Goal: Book appointment/travel/reservation

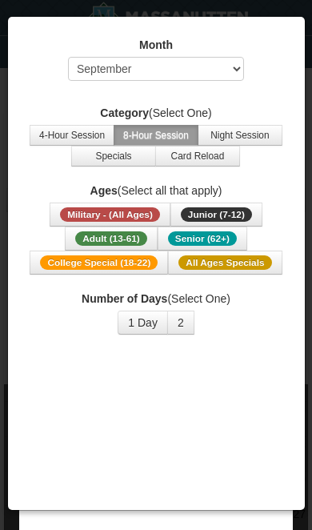
select select "9"
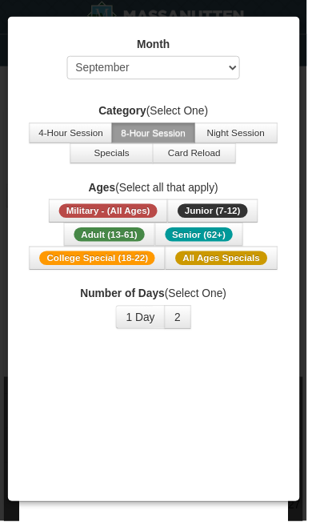
scroll to position [1, 0]
click at [117, 264] on span "College Special (18-22)" at bounding box center [99, 263] width 118 height 14
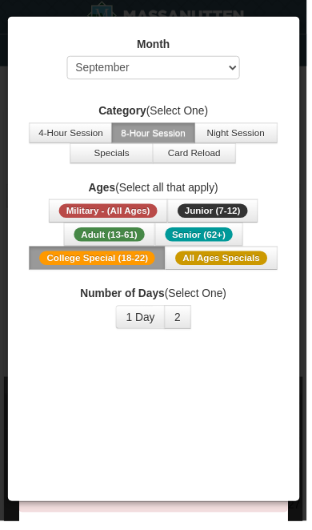
click at [139, 324] on button "1 Day" at bounding box center [143, 323] width 50 height 24
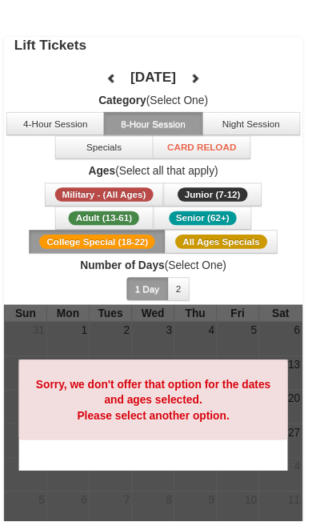
scroll to position [75, 0]
click at [106, 223] on span "Adult (13-61)" at bounding box center [106, 222] width 72 height 14
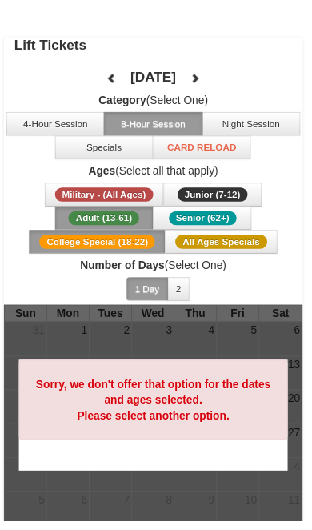
click at [201, 240] on span "All Ages Specials" at bounding box center [225, 246] width 93 height 14
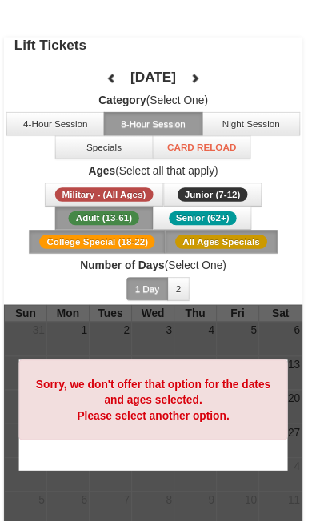
click at [184, 292] on button "2" at bounding box center [182, 294] width 23 height 24
click at [151, 282] on button "1 Day" at bounding box center [150, 294] width 42 height 24
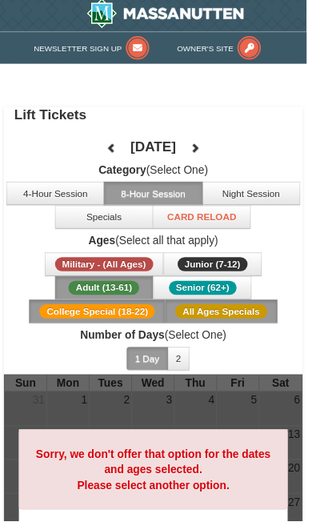
scroll to position [0, 0]
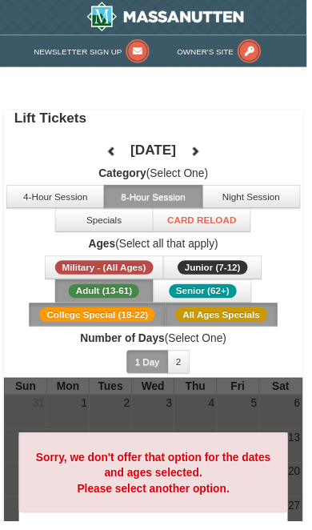
click at [215, 143] on button at bounding box center [199, 154] width 32 height 24
click at [204, 148] on icon at bounding box center [198, 153] width 11 height 11
click at [204, 151] on icon at bounding box center [198, 153] width 11 height 11
click at [108, 299] on span "Adult (13-61)" at bounding box center [106, 296] width 72 height 14
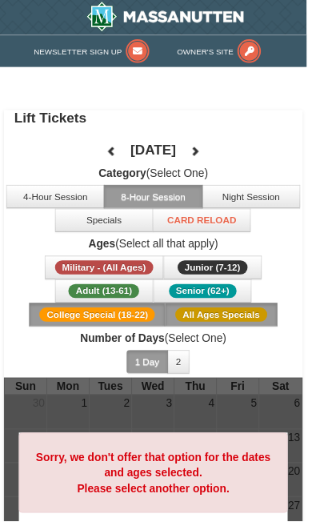
click at [226, 332] on button "All Ages Specials" at bounding box center [225, 320] width 114 height 24
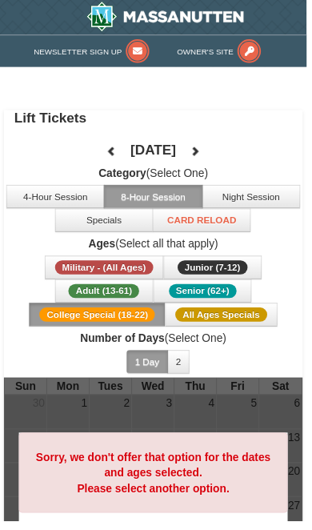
click at [98, 304] on button "Adult (13-61) (13 - 61)" at bounding box center [106, 296] width 100 height 24
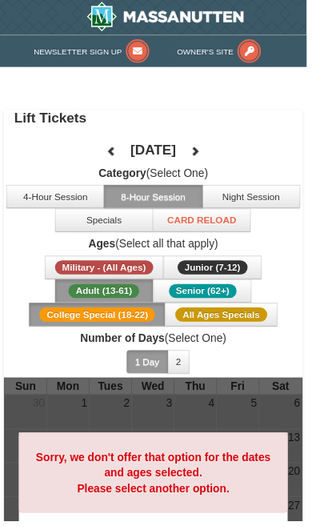
click at [111, 300] on span "Adult (13-61)" at bounding box center [106, 296] width 72 height 14
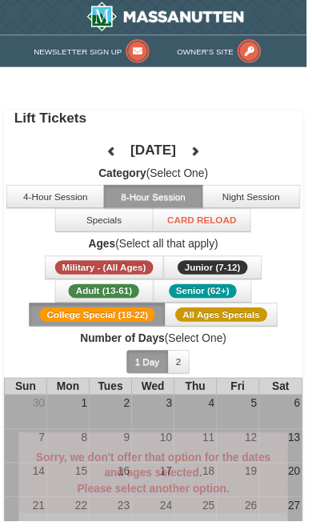
click at [111, 299] on span "Adult (13-61)" at bounding box center [106, 296] width 72 height 14
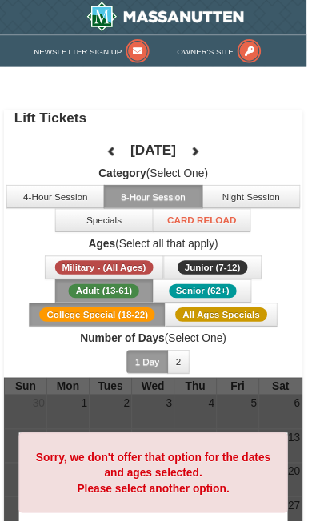
click at [209, 318] on span "All Ages Specials" at bounding box center [225, 320] width 93 height 14
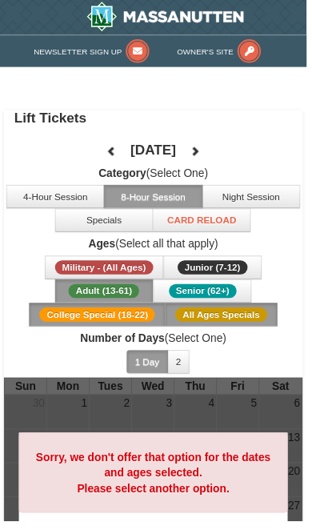
click at [109, 312] on button "College Special (18-22)" at bounding box center [99, 320] width 139 height 24
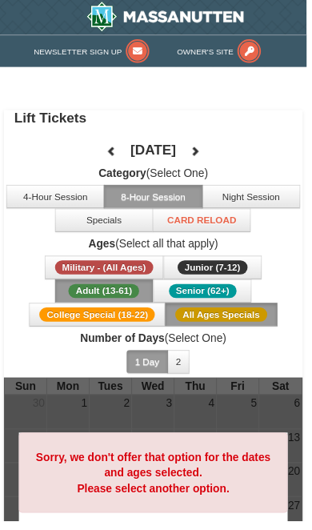
click at [58, 206] on button "4-Hour Session" at bounding box center [56, 200] width 100 height 24
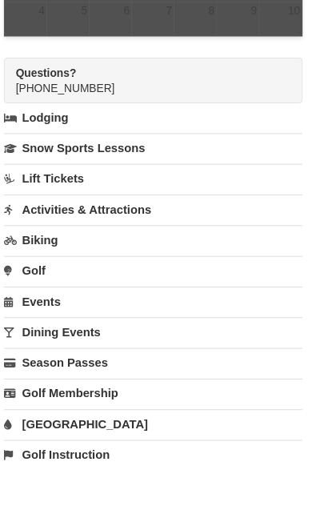
scroll to position [587, 0]
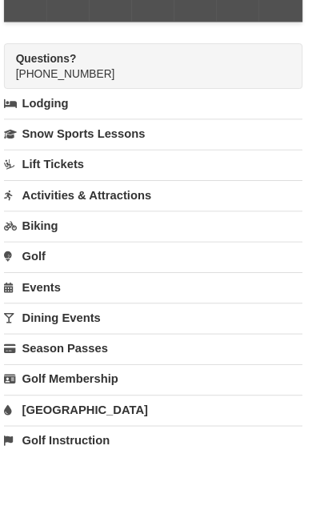
click at [54, 161] on link "Lift Tickets" at bounding box center [156, 167] width 304 height 30
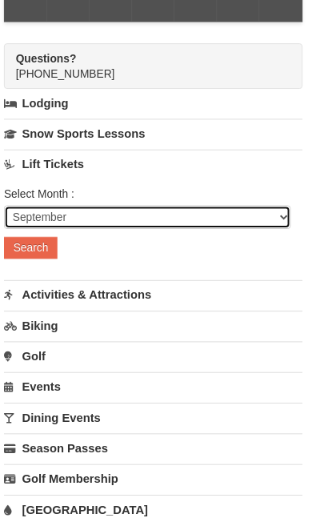
click at [92, 216] on select "September October November December January February March April May June July …" at bounding box center [150, 221] width 292 height 24
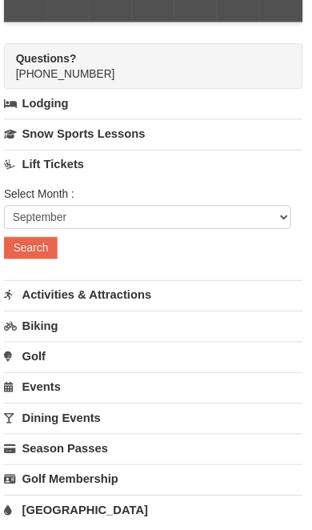
click at [40, 256] on button "Search" at bounding box center [31, 252] width 54 height 22
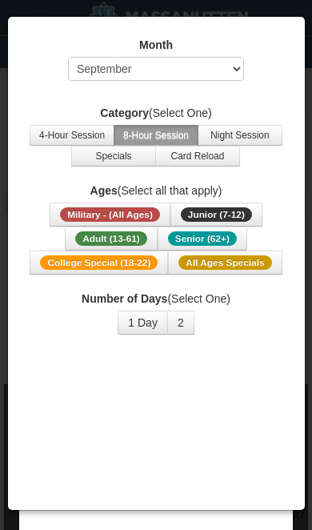
select select "9"
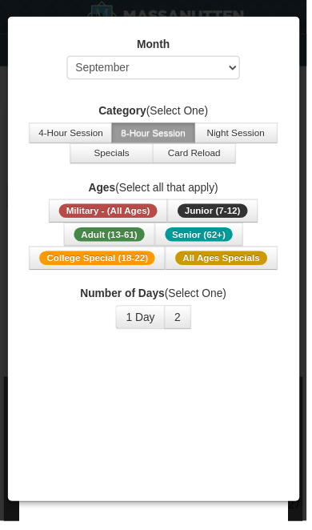
click at [210, 256] on span "All Ages Specials" at bounding box center [225, 263] width 93 height 14
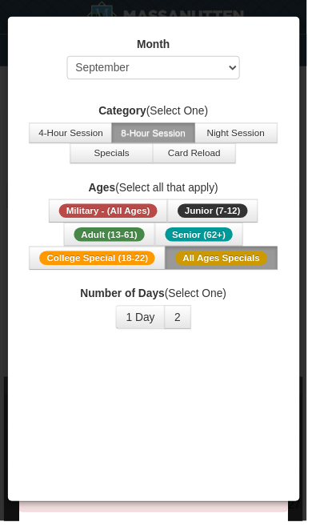
click at [139, 315] on button "1 Day" at bounding box center [143, 323] width 50 height 24
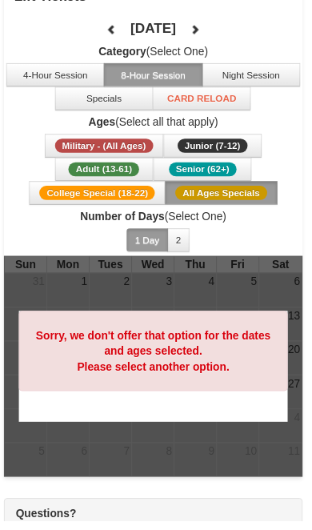
scroll to position [133, 0]
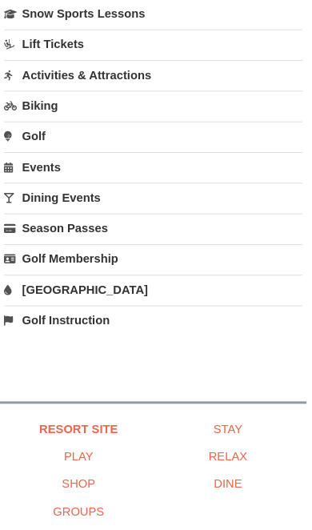
click at [79, 220] on link "Season Passes" at bounding box center [156, 233] width 304 height 30
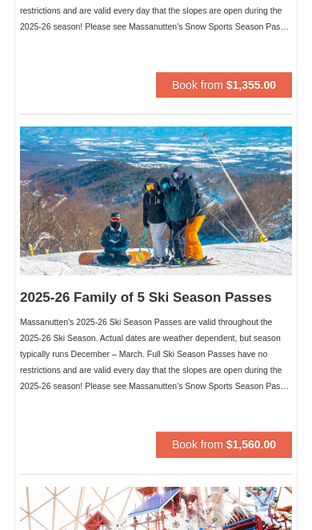
scroll to position [1896, 0]
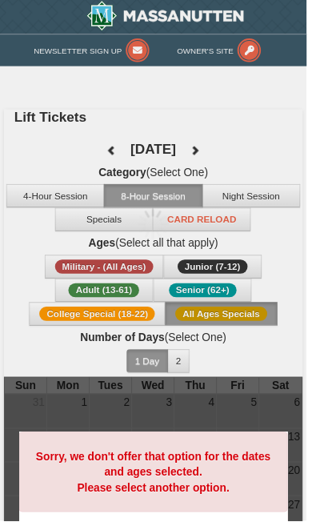
scroll to position [1, 0]
